Goal: Information Seeking & Learning: Learn about a topic

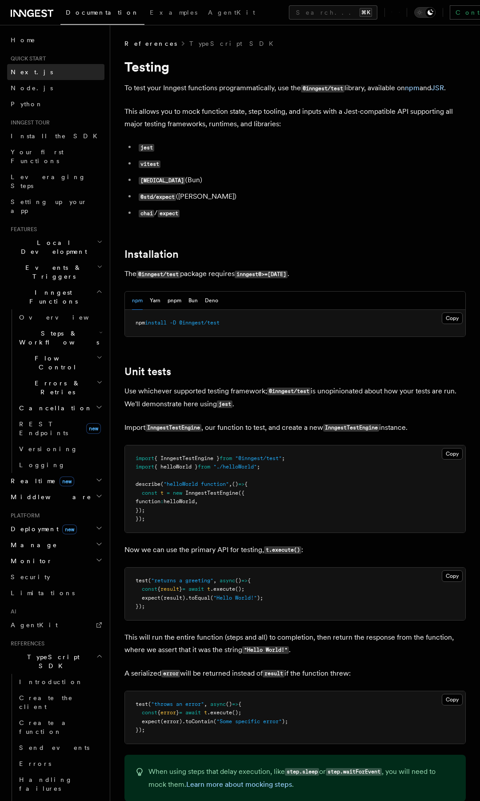
click at [24, 75] on span "Next.js" at bounding box center [32, 71] width 42 height 7
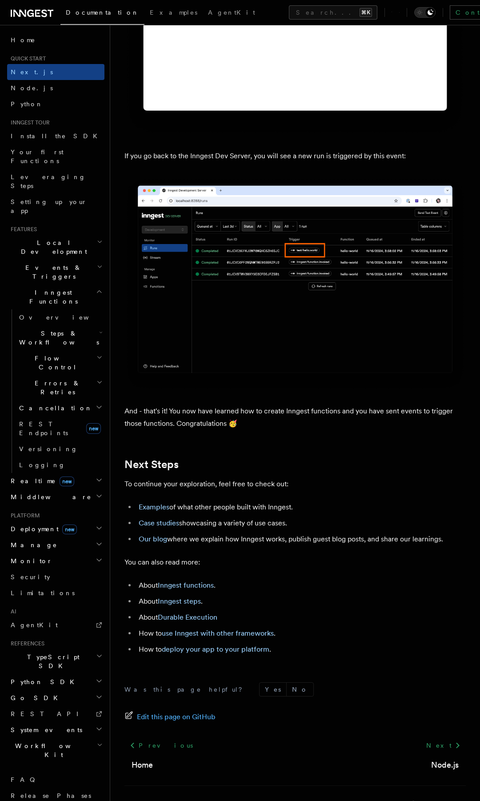
scroll to position [5086, 0]
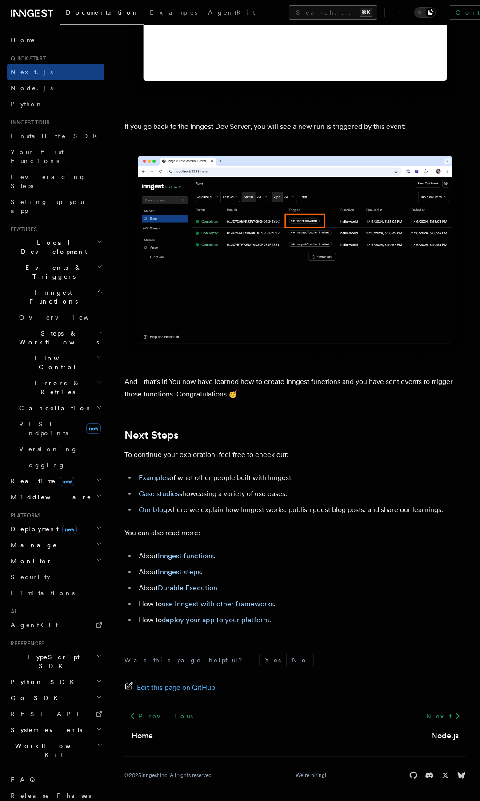
click at [289, 17] on button "Search... ⌘K" at bounding box center [333, 12] width 88 height 14
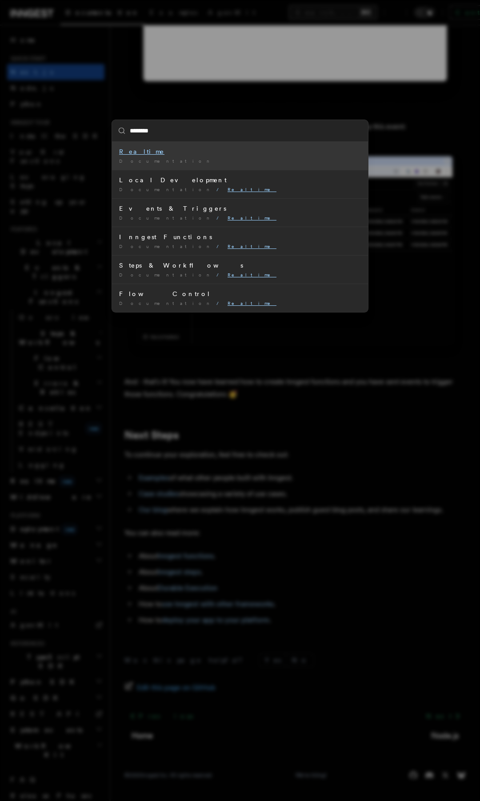
type input "*******"
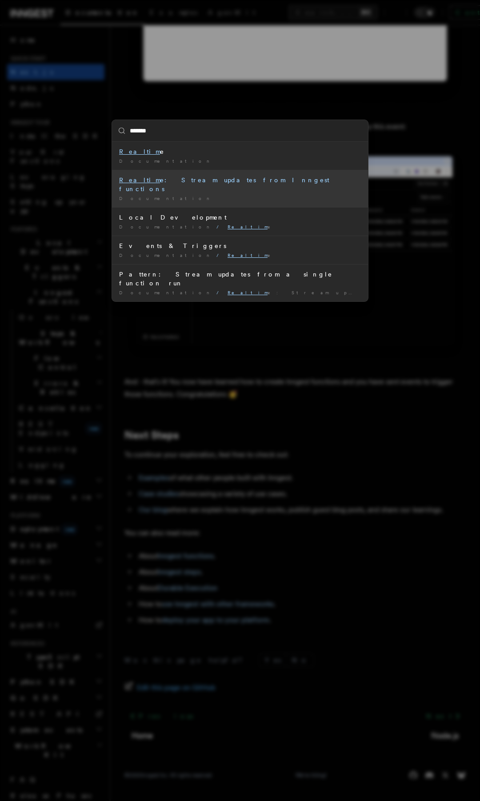
click at [231, 186] on li "Realtim e: Stream updates from Inngest functions Documentation /" at bounding box center [240, 188] width 256 height 37
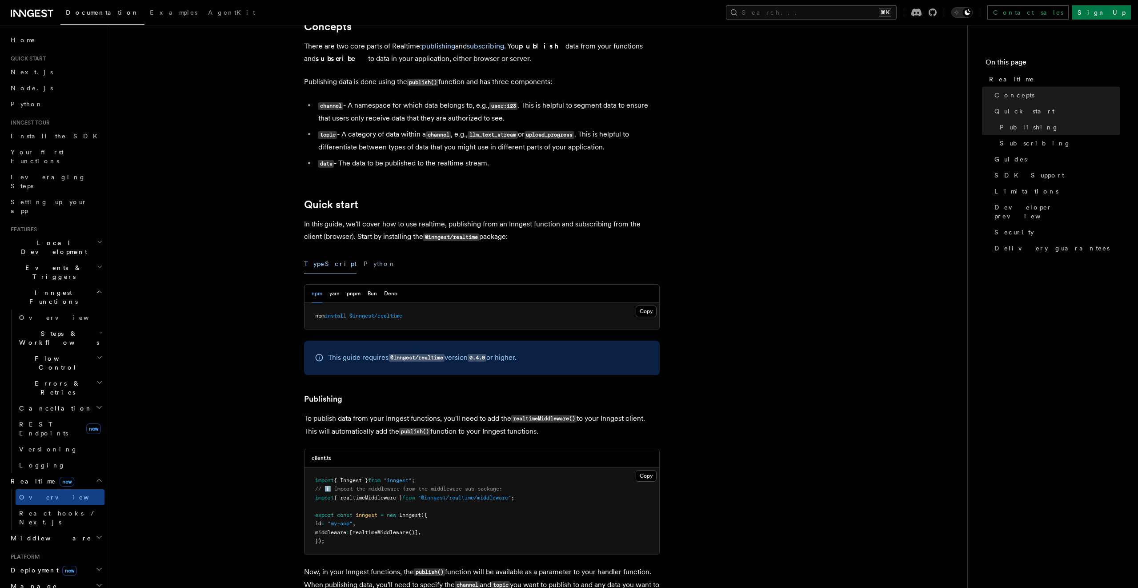
scroll to position [418, 0]
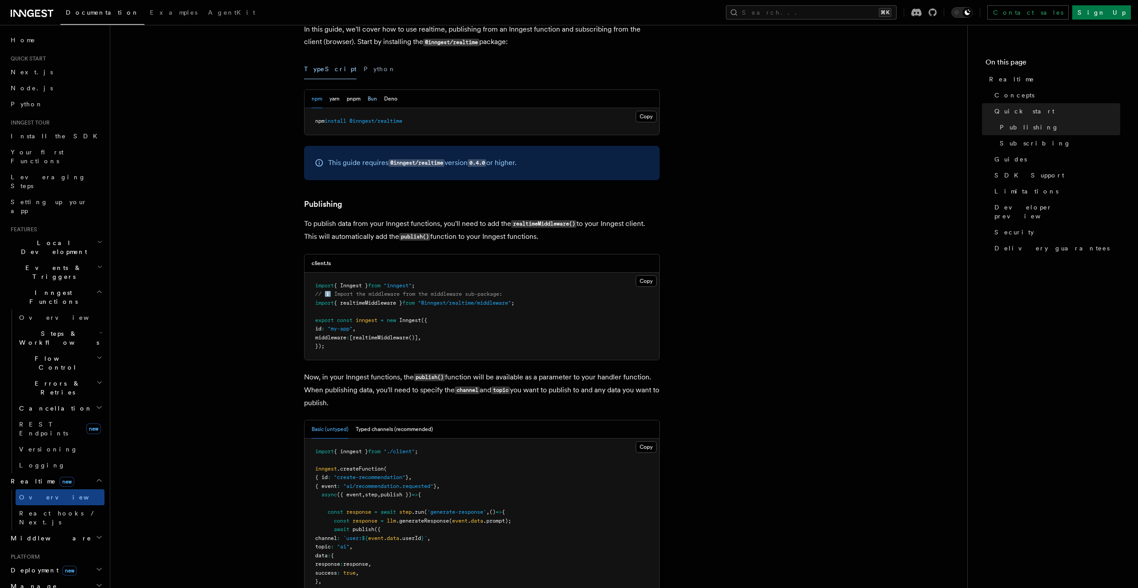
drag, startPoint x: 370, startPoint y: 99, endPoint x: 370, endPoint y: 108, distance: 9.3
click at [370, 99] on button "Bun" at bounding box center [372, 99] width 9 height 18
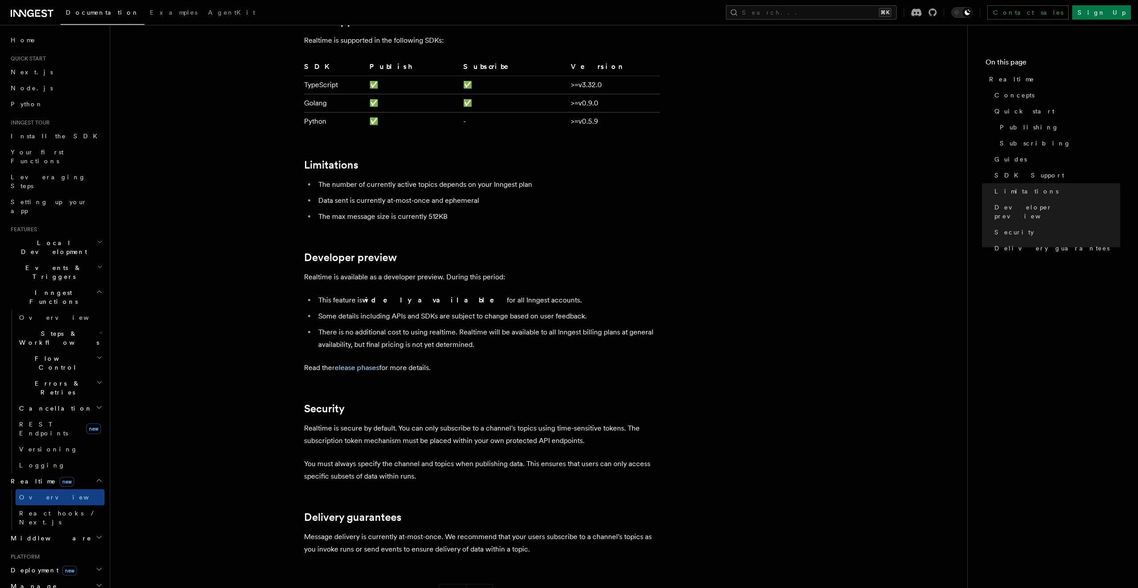
scroll to position [1940, 0]
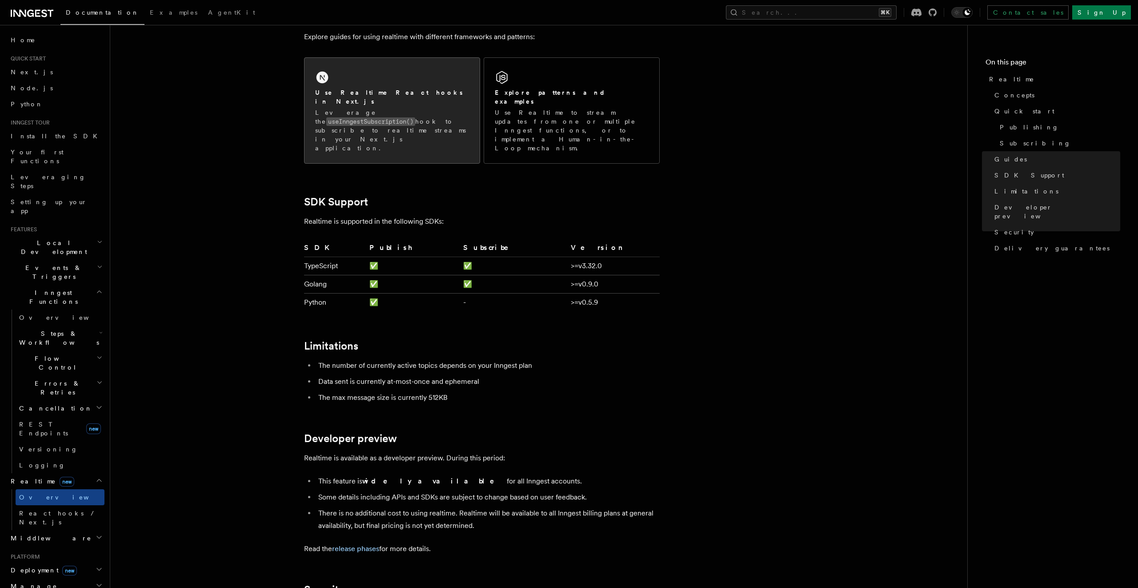
click at [378, 120] on p "Leverage the useInngestSubscription() hook to subscribe to realtime streams in …" at bounding box center [392, 130] width 154 height 44
